Goal: Information Seeking & Learning: Learn about a topic

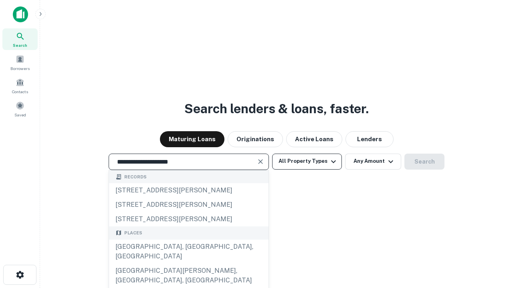
click at [188, 264] on div "[GEOGRAPHIC_DATA], [GEOGRAPHIC_DATA], [GEOGRAPHIC_DATA]" at bounding box center [188, 252] width 159 height 24
click at [307, 161] on button "All Property Types" at bounding box center [307, 162] width 70 height 16
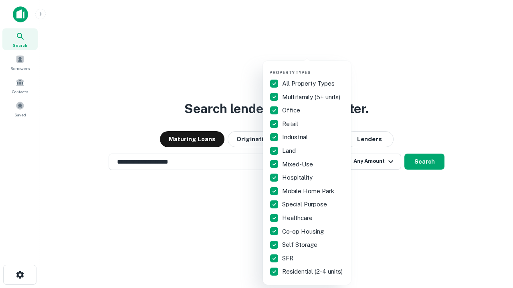
type input "**********"
click at [313, 67] on button "button" at bounding box center [313, 67] width 88 height 0
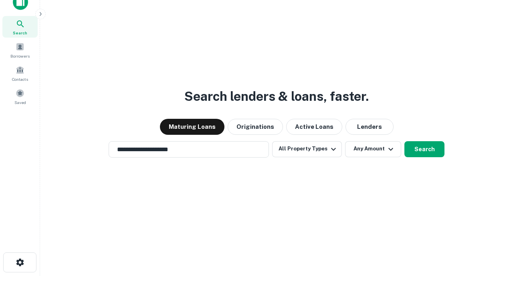
scroll to position [5, 97]
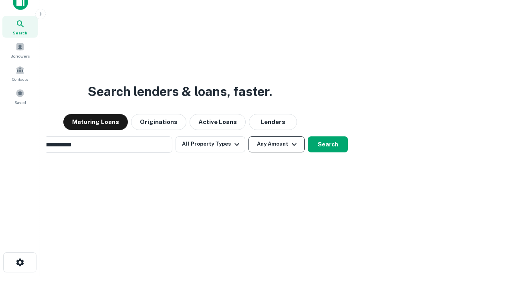
click at [248, 137] on button "Any Amount" at bounding box center [276, 145] width 56 height 16
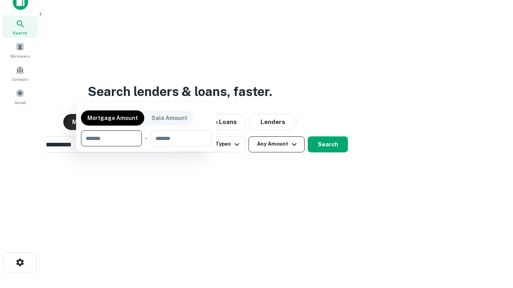
scroll to position [58, 227]
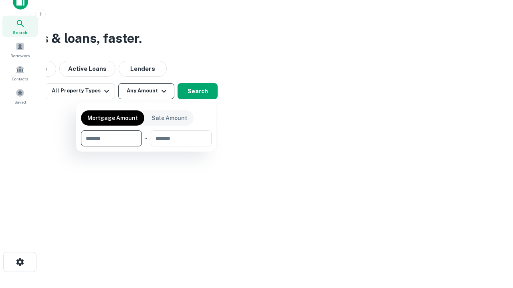
type input "*******"
click at [146, 147] on button "button" at bounding box center [146, 147] width 131 height 0
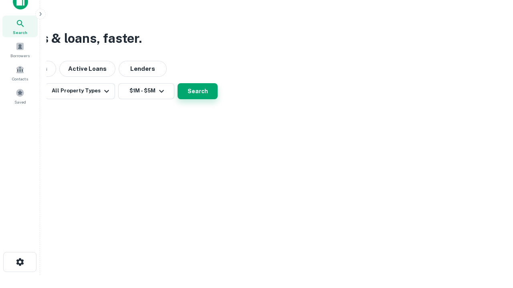
click at [218, 99] on button "Search" at bounding box center [197, 91] width 40 height 16
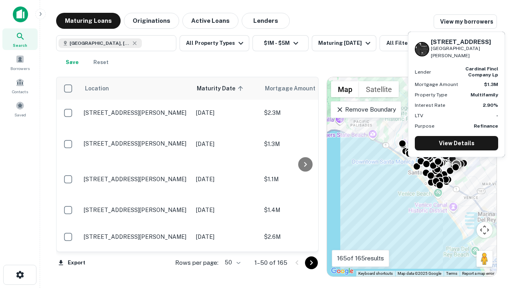
click at [231, 263] on body "Search Borrowers Contacts Saved Maturing Loans Originations Active Loans Lender…" at bounding box center [256, 144] width 513 height 288
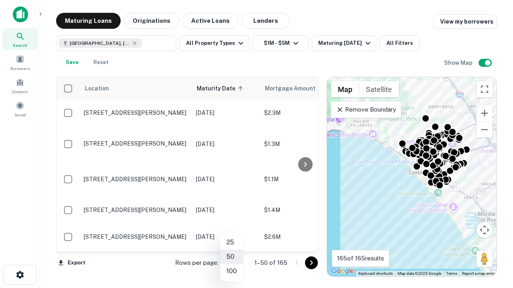
click at [232, 243] on li "25" at bounding box center [231, 243] width 23 height 14
